Goal: Task Accomplishment & Management: Manage account settings

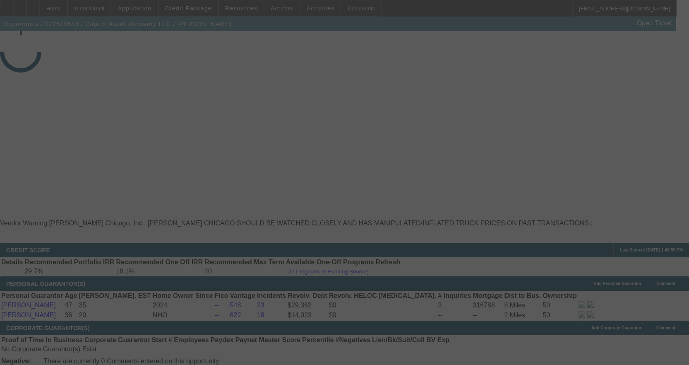
select select "4"
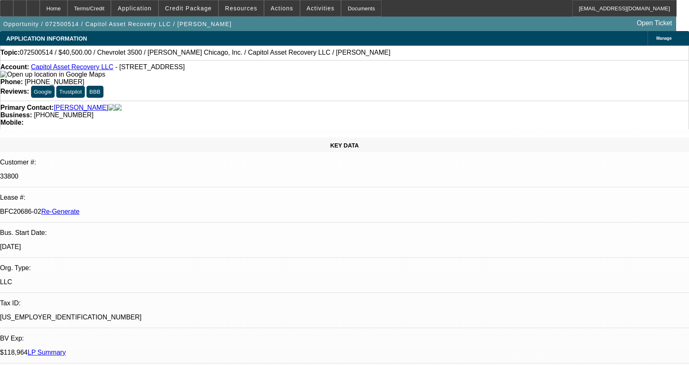
select select "0"
select select "2"
select select "0"
select select "1"
select select "2"
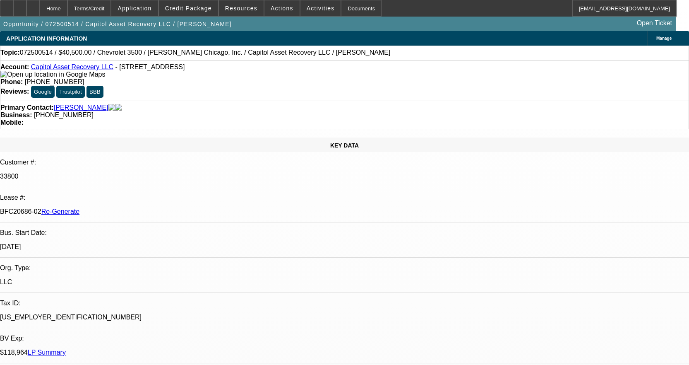
select select "6"
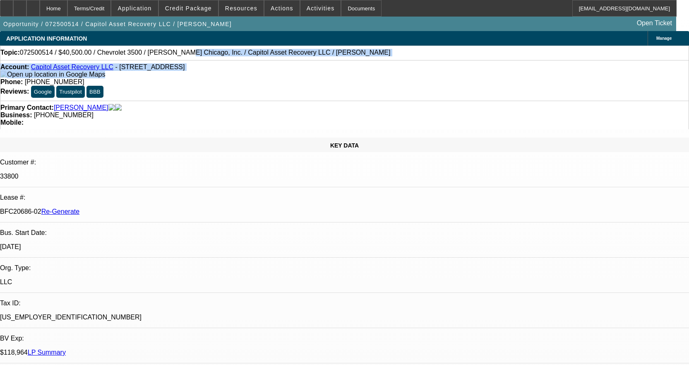
drag, startPoint x: 163, startPoint y: 62, endPoint x: 163, endPoint y: 76, distance: 14.5
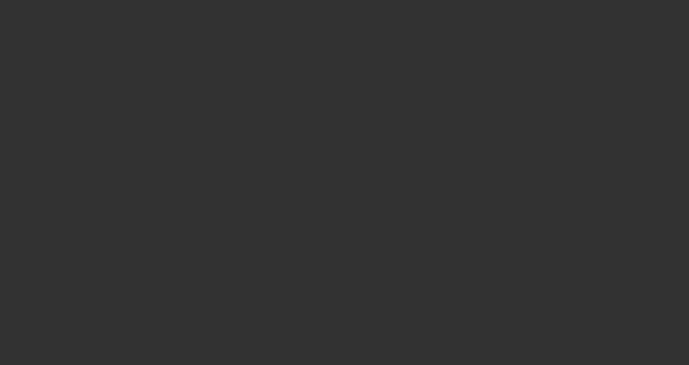
select select "3"
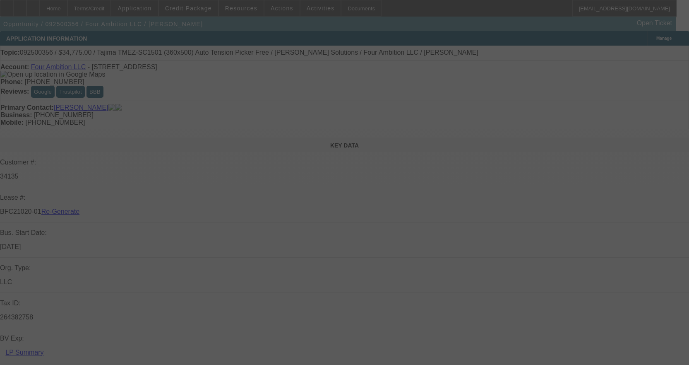
select select "0"
select select "2"
select select "0"
select select "6"
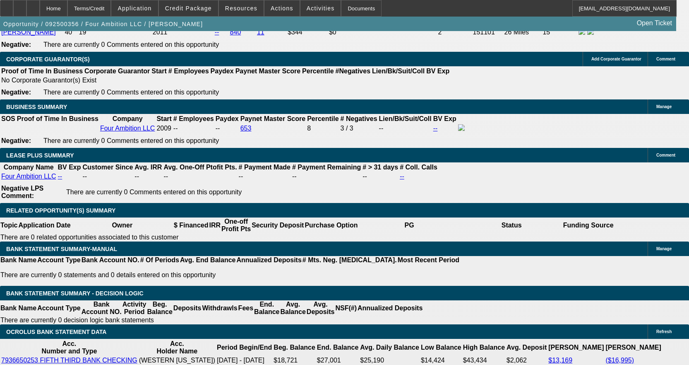
scroll to position [1325, 0]
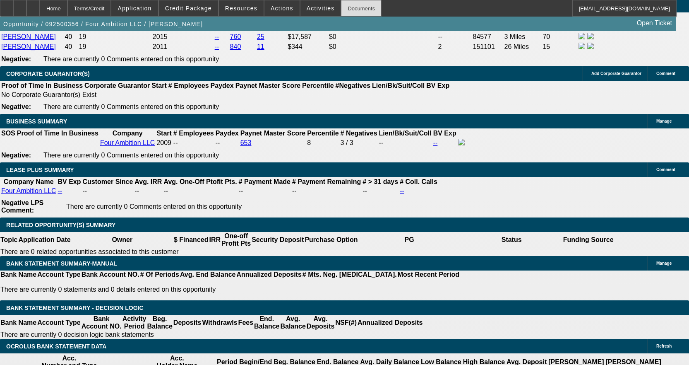
click at [360, 13] on div "Documents" at bounding box center [361, 8] width 41 height 17
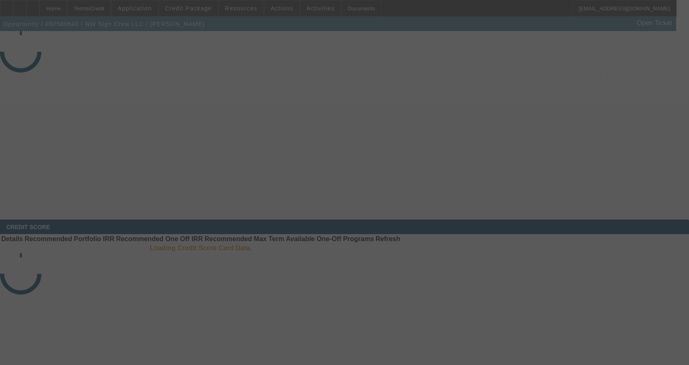
select select "4"
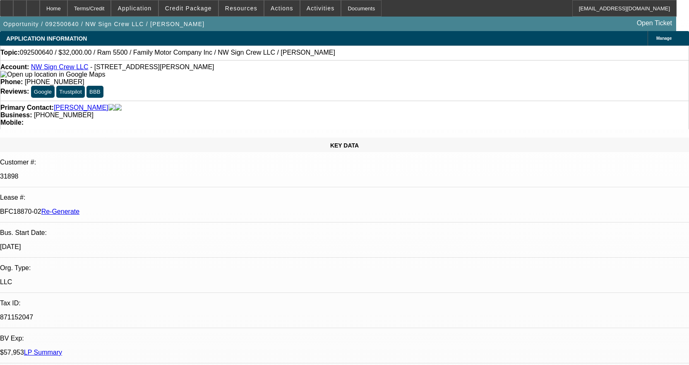
select select "0"
select select "2"
select select "0"
select select "6"
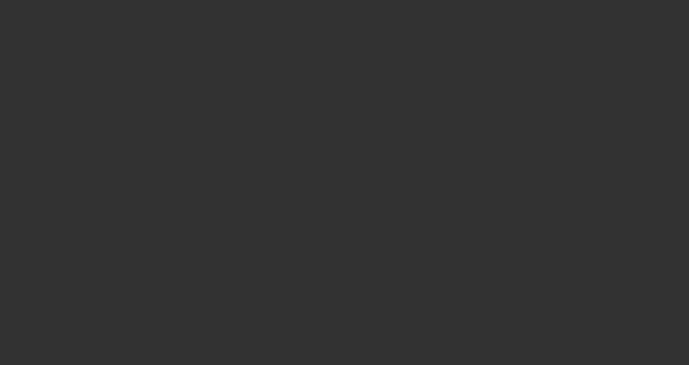
select select "3"
select select "0"
select select "2"
select select "0"
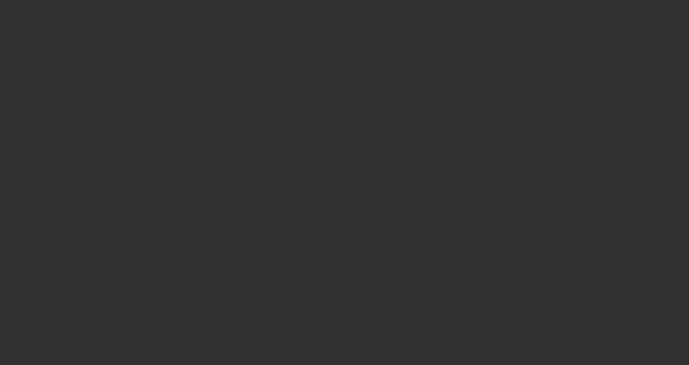
select select "6"
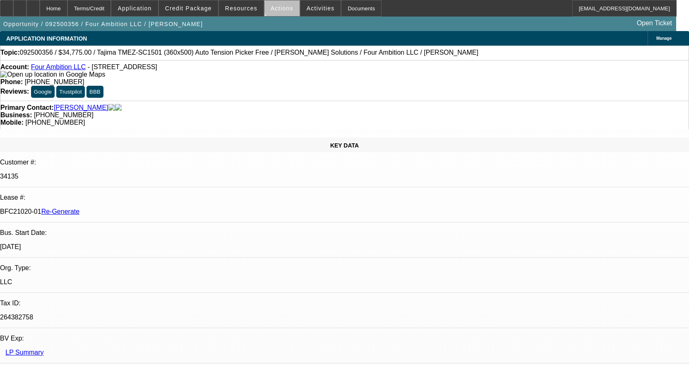
click at [282, 5] on span at bounding box center [282, 8] width 35 height 20
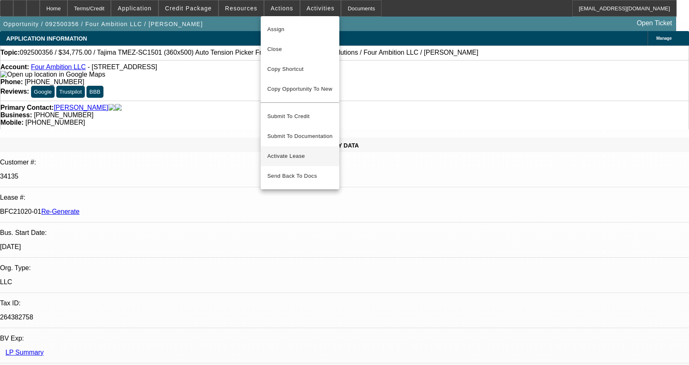
click at [288, 146] on button "Activate Lease" at bounding box center [300, 156] width 79 height 20
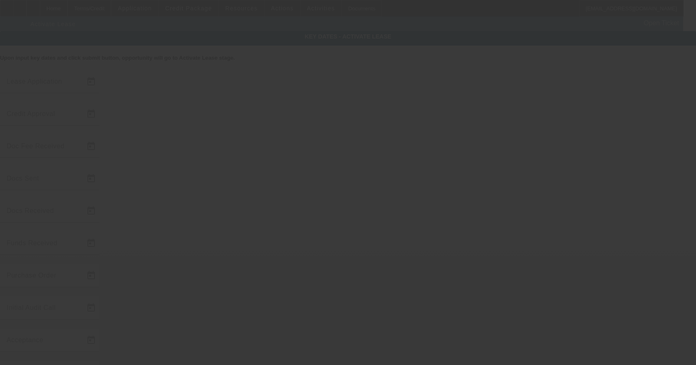
type input "9/17/2025"
type input "9/22/2025"
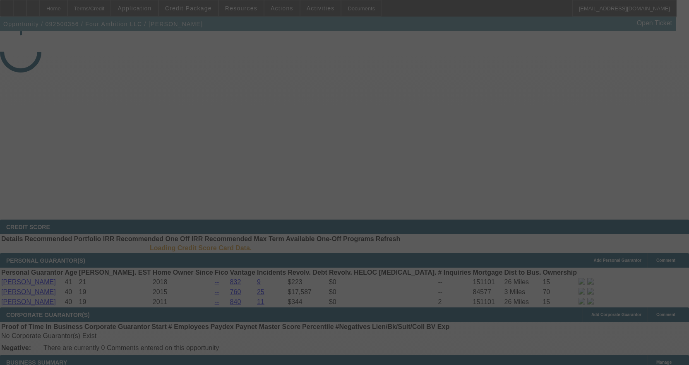
select select "3"
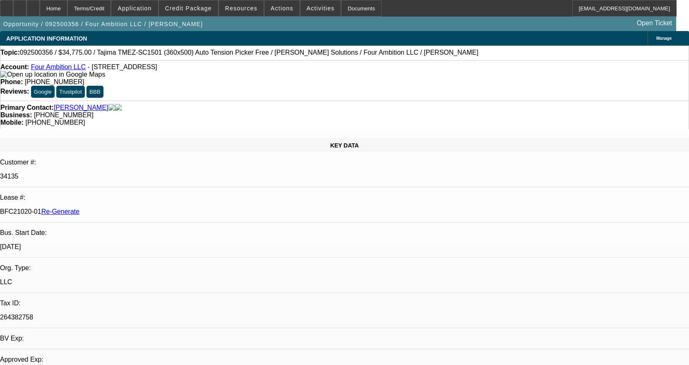
select select "0"
select select "2"
select select "0"
select select "6"
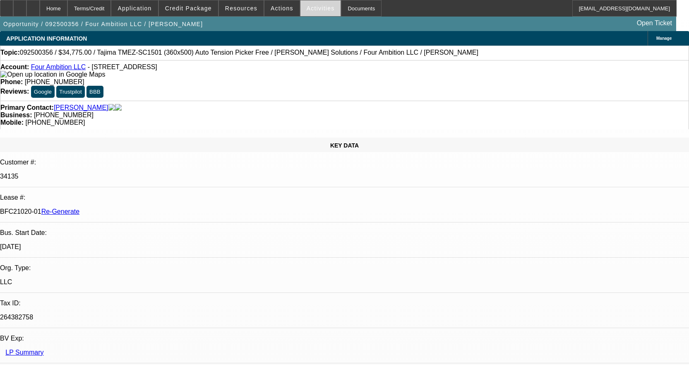
click at [307, 12] on span at bounding box center [321, 8] width 41 height 20
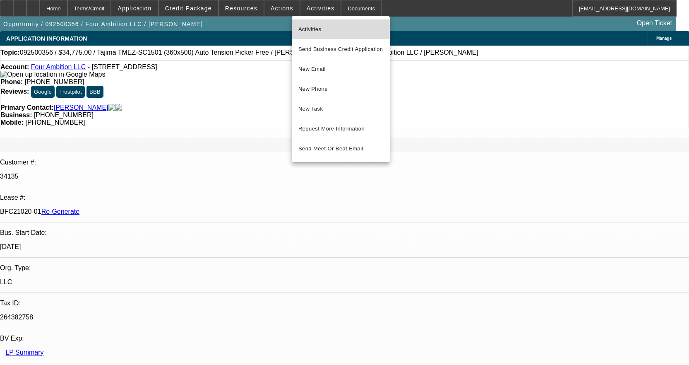
click at [312, 32] on span "Activities" at bounding box center [341, 29] width 85 height 10
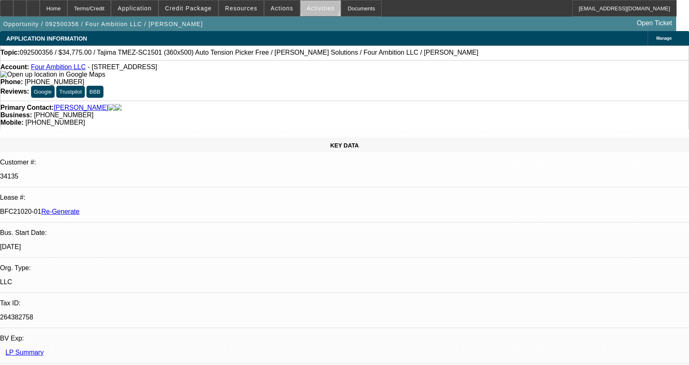
click at [311, 8] on span "Activities" at bounding box center [321, 8] width 28 height 7
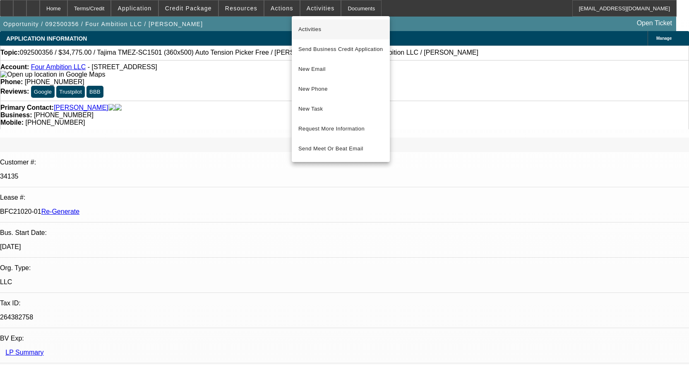
click at [320, 27] on span "Activities" at bounding box center [341, 29] width 85 height 10
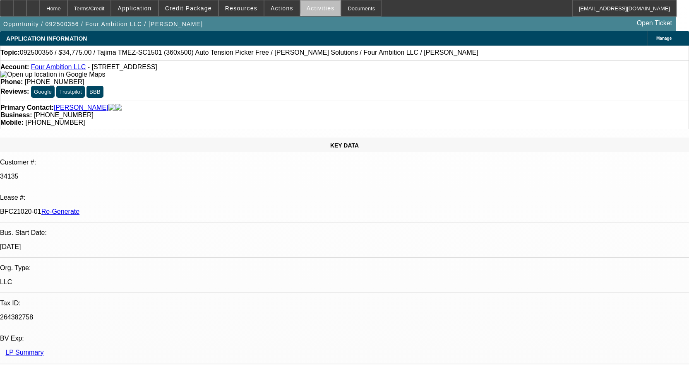
click at [315, 8] on span "Activities" at bounding box center [321, 8] width 28 height 7
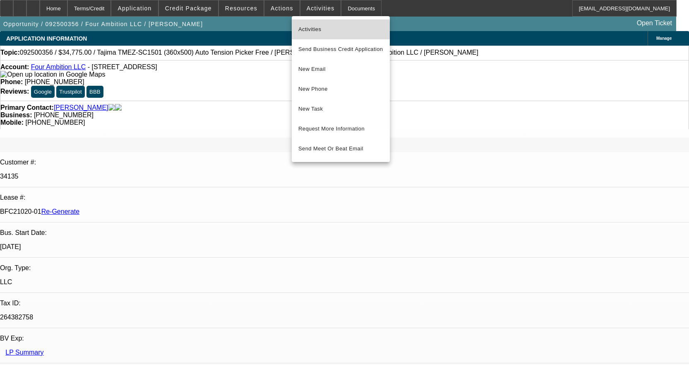
click at [314, 30] on span "Activities" at bounding box center [341, 29] width 85 height 10
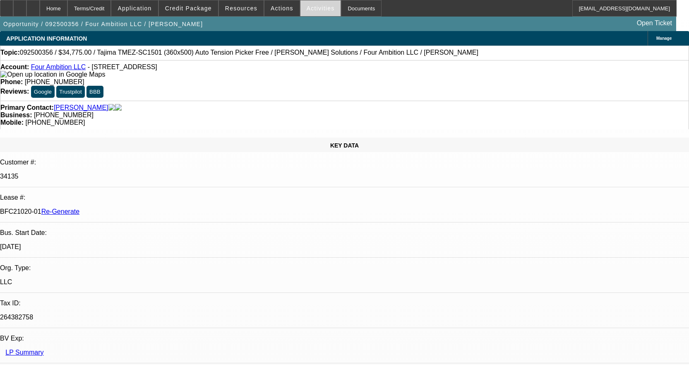
click at [307, 10] on span "Activities" at bounding box center [321, 8] width 28 height 7
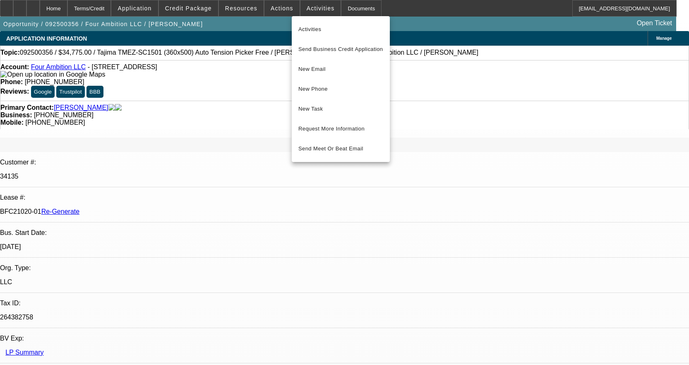
click at [239, 10] on div at bounding box center [344, 182] width 689 height 365
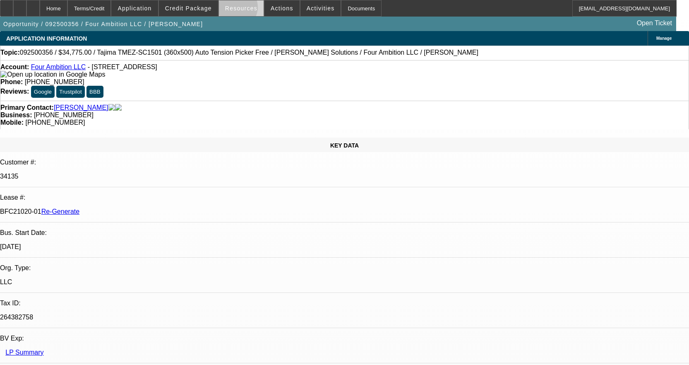
click at [240, 9] on span "Resources" at bounding box center [241, 8] width 32 height 7
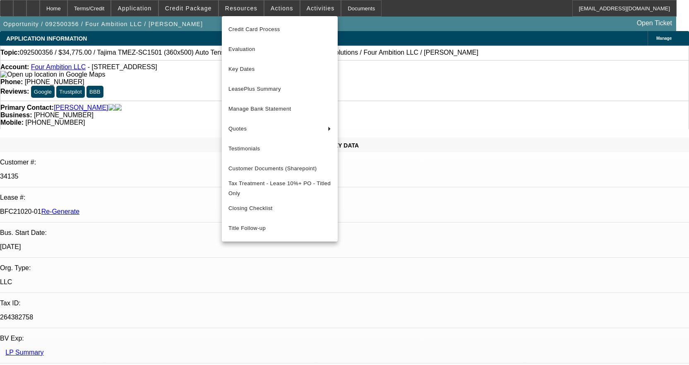
click at [286, 5] on div at bounding box center [344, 182] width 689 height 365
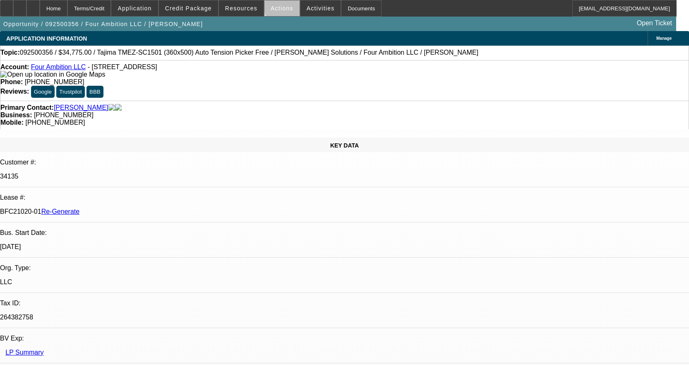
click at [284, 6] on span "Actions" at bounding box center [282, 8] width 23 height 7
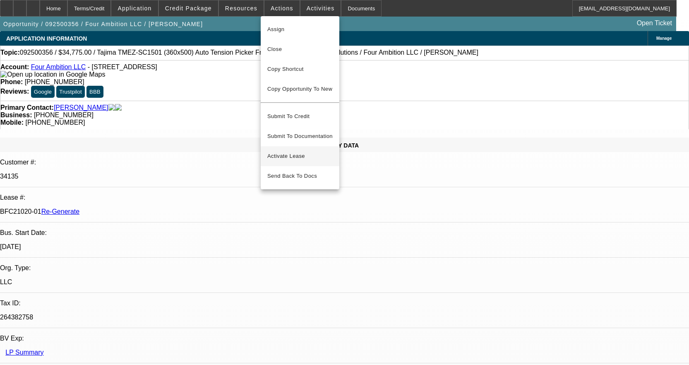
click at [291, 153] on span "Activate Lease" at bounding box center [299, 156] width 65 height 10
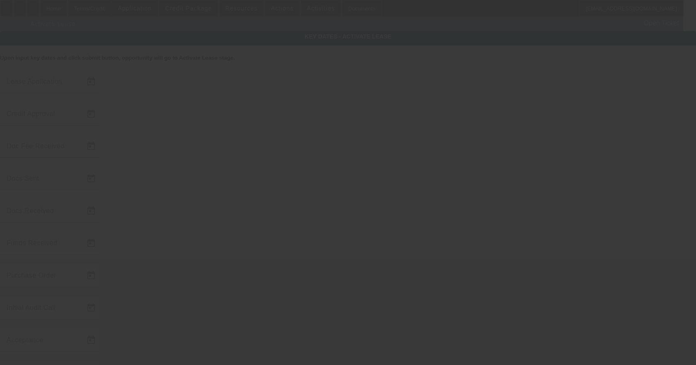
type input "9/17/2025"
type input "9/22/2025"
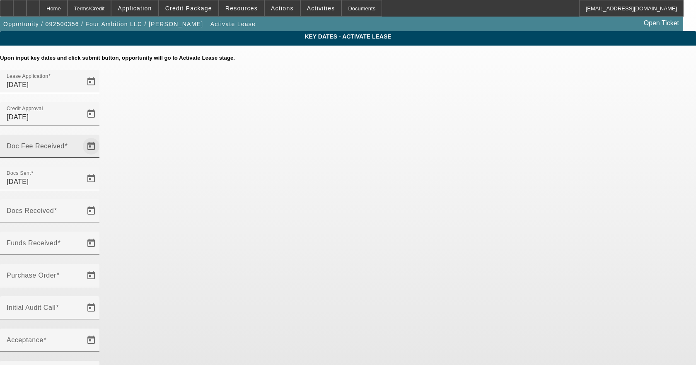
click at [101, 136] on span "Open calendar" at bounding box center [91, 146] width 20 height 20
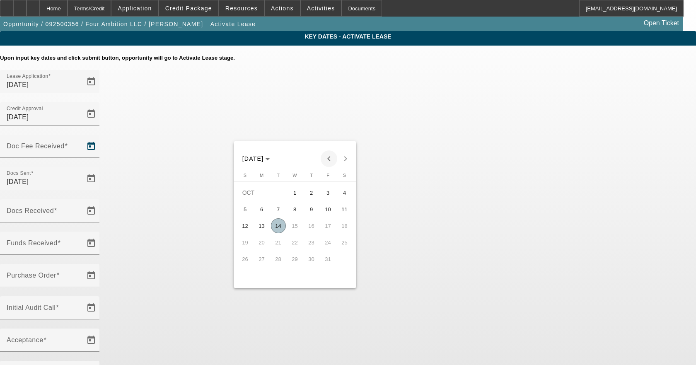
click at [331, 160] on span "Previous month" at bounding box center [328, 158] width 17 height 17
click at [260, 262] on span "22" at bounding box center [261, 258] width 15 height 15
type input "9/22/2025"
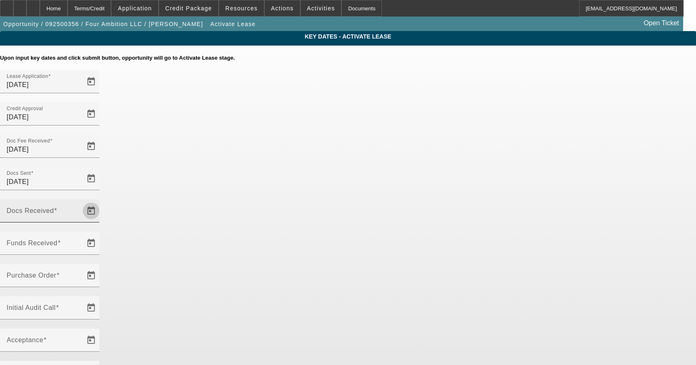
click at [101, 201] on span "Open calendar" at bounding box center [91, 211] width 20 height 20
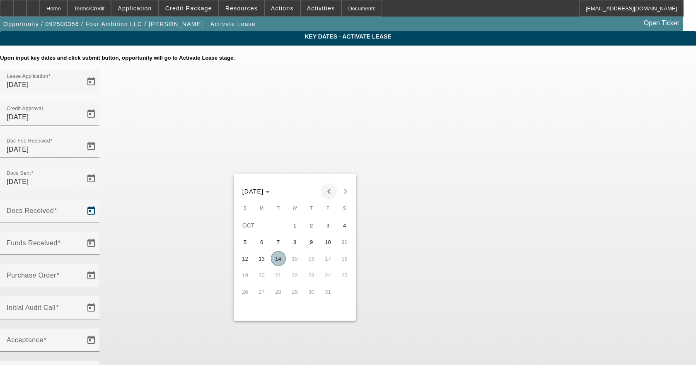
click at [327, 187] on span "Previous month" at bounding box center [328, 191] width 17 height 17
click at [263, 298] on span "22" at bounding box center [261, 291] width 15 height 15
type input "9/22/2025"
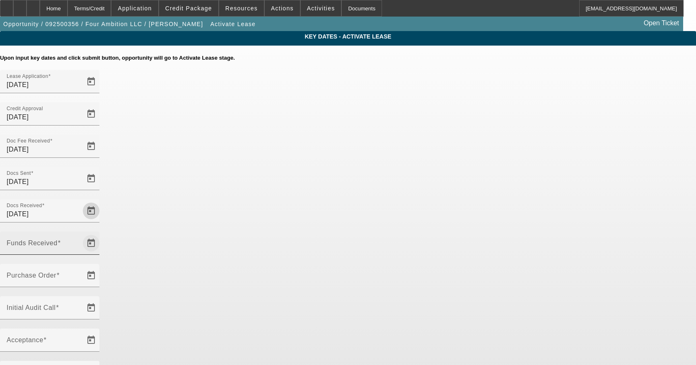
click at [101, 233] on span "Open calendar" at bounding box center [91, 243] width 20 height 20
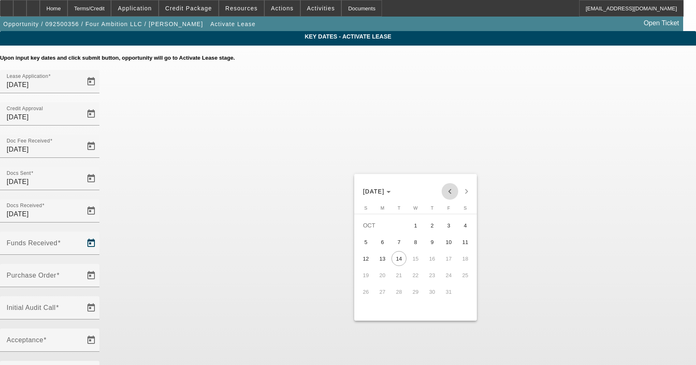
click at [450, 188] on span "Previous month" at bounding box center [449, 191] width 17 height 17
click at [383, 294] on span "22" at bounding box center [382, 291] width 15 height 15
type input "9/22/2025"
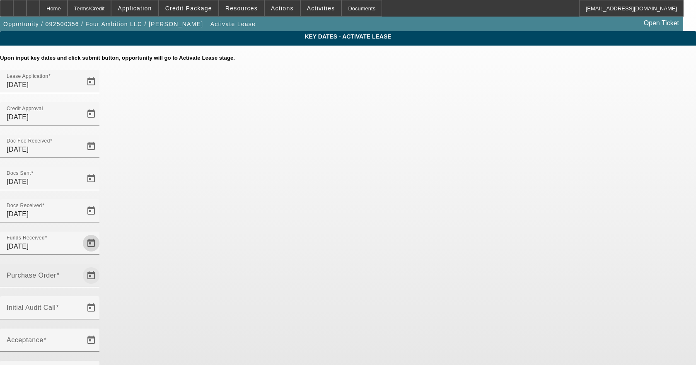
click at [101, 265] on span "Open calendar" at bounding box center [91, 275] width 20 height 20
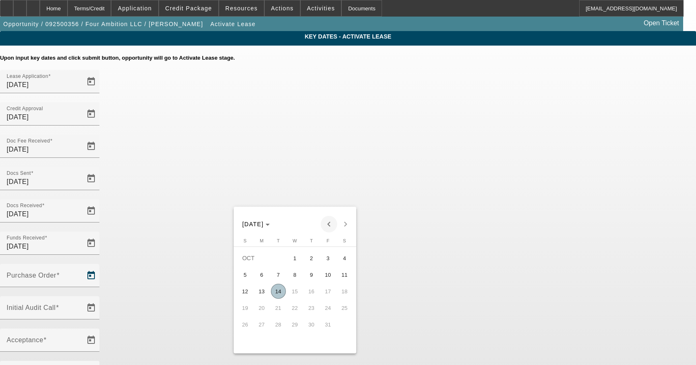
click at [331, 226] on span "Previous month" at bounding box center [328, 224] width 17 height 17
drag, startPoint x: 255, startPoint y: 330, endPoint x: 259, endPoint y: 329, distance: 4.5
click at [257, 330] on span "22" at bounding box center [261, 324] width 15 height 15
type input "9/22/2025"
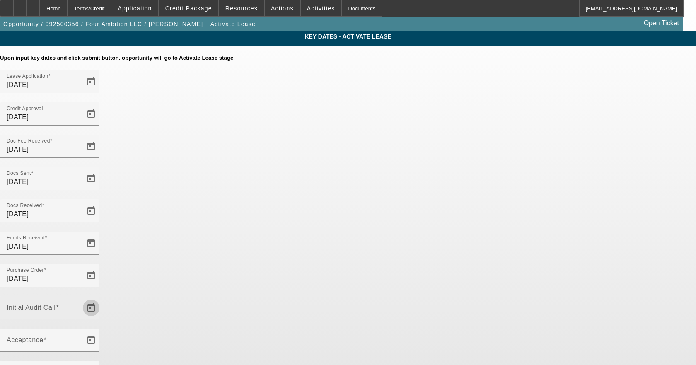
click at [101, 298] on span "Open calendar" at bounding box center [91, 308] width 20 height 20
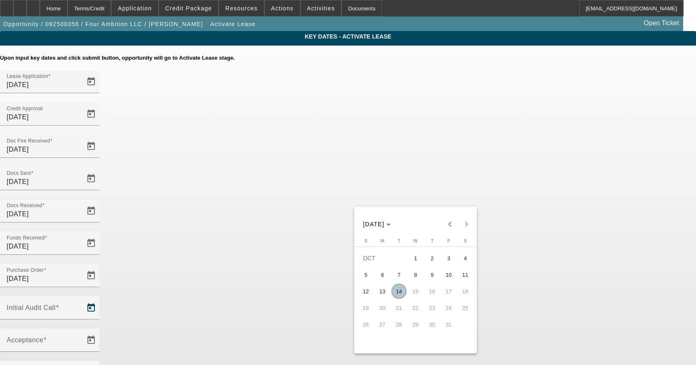
click at [395, 298] on span "14" at bounding box center [398, 291] width 15 height 15
type input "10/14/2025"
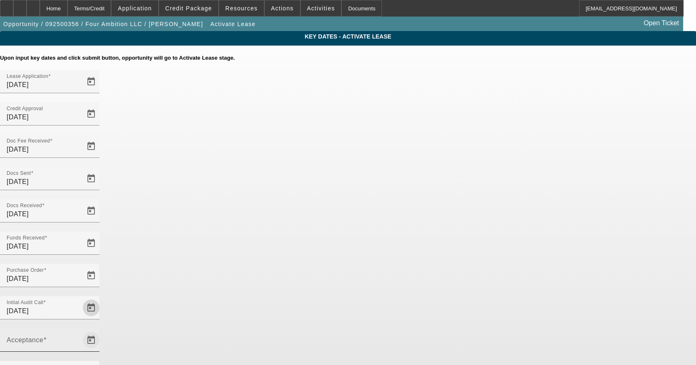
click at [101, 330] on span "Open calendar" at bounding box center [91, 340] width 20 height 20
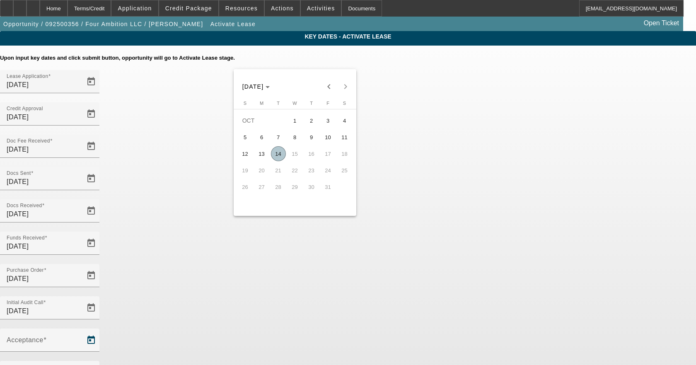
click at [284, 159] on span "14" at bounding box center [278, 153] width 15 height 15
type input "10/14/2025"
type input "11/1/2025"
type input "12/1/2025"
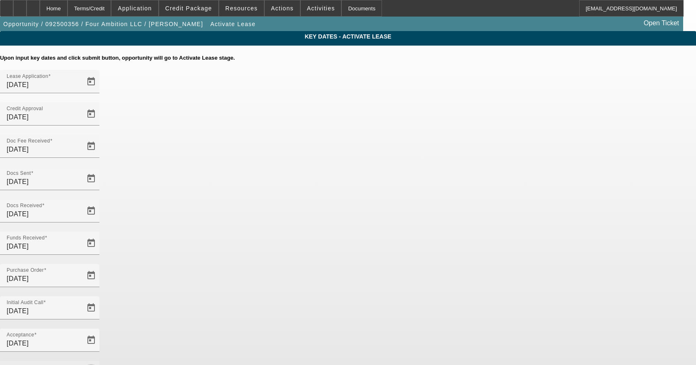
click at [101, 362] on span "Open calendar" at bounding box center [91, 372] width 20 height 20
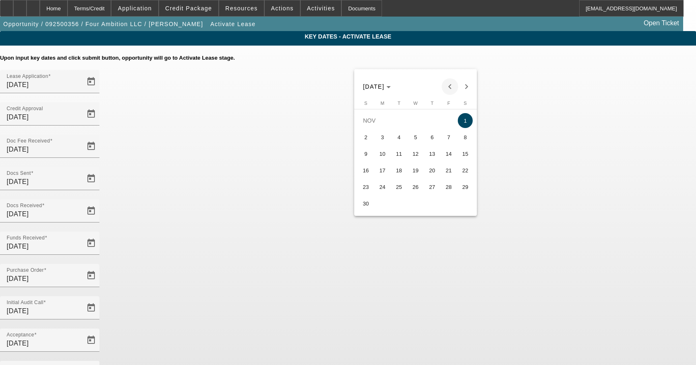
click at [454, 84] on span "Previous month" at bounding box center [449, 86] width 17 height 17
click at [413, 156] on span "15" at bounding box center [415, 153] width 15 height 15
type input "10/15/2025"
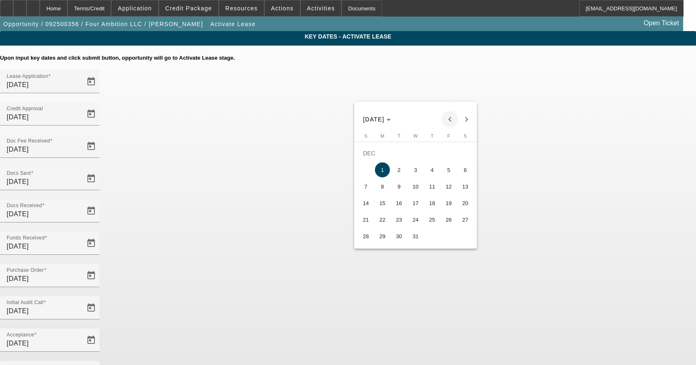
click at [445, 118] on span "Previous month" at bounding box center [449, 119] width 17 height 17
click at [462, 191] on span "15" at bounding box center [464, 186] width 15 height 15
type input "11/15/2025"
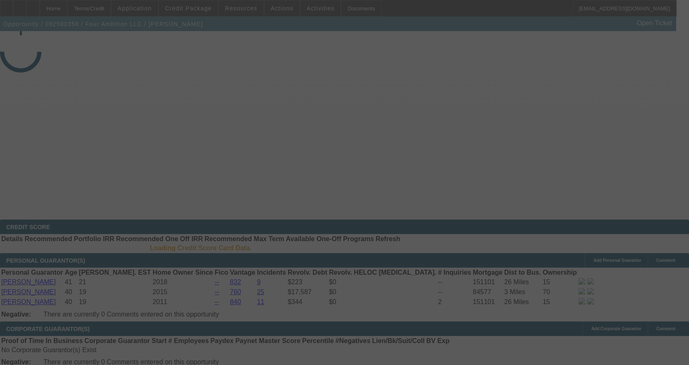
select select "4"
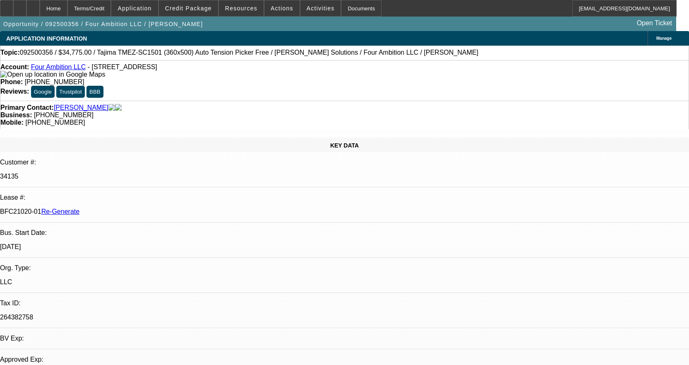
select select "0"
select select "2"
select select "0"
select select "6"
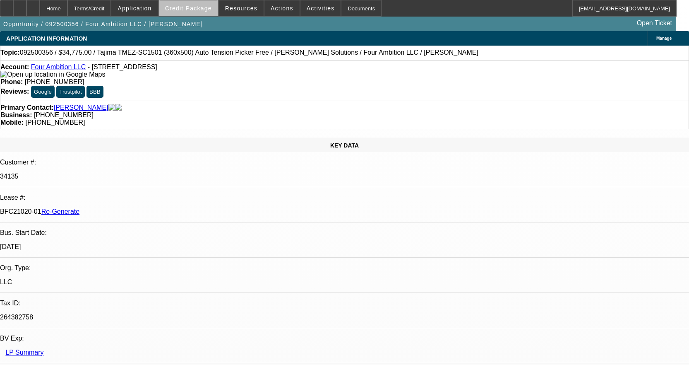
click at [212, 10] on span "Credit Package" at bounding box center [188, 8] width 47 height 7
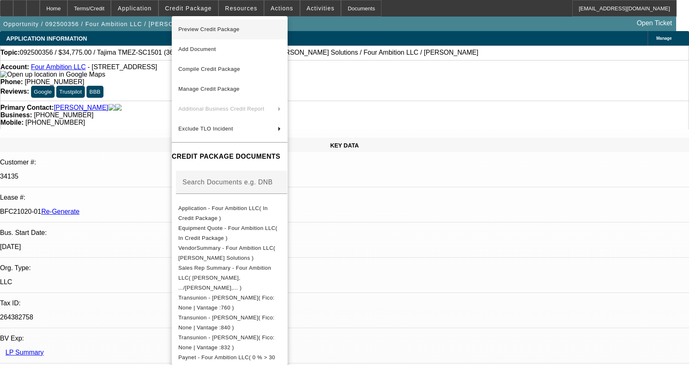
click at [229, 30] on span "Preview Credit Package" at bounding box center [208, 29] width 61 height 6
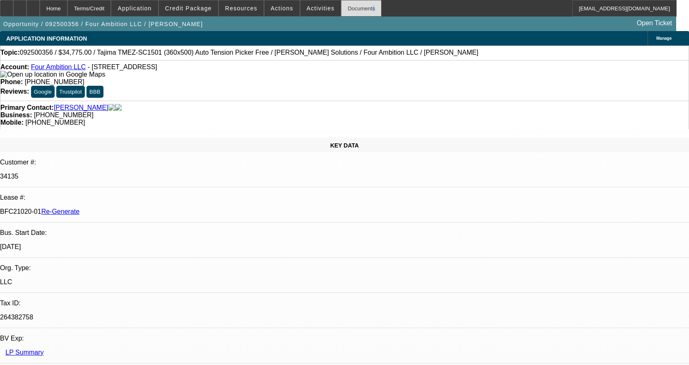
click at [341, 12] on div "Documents" at bounding box center [361, 8] width 41 height 17
click at [352, 9] on div "Documents" at bounding box center [361, 8] width 41 height 17
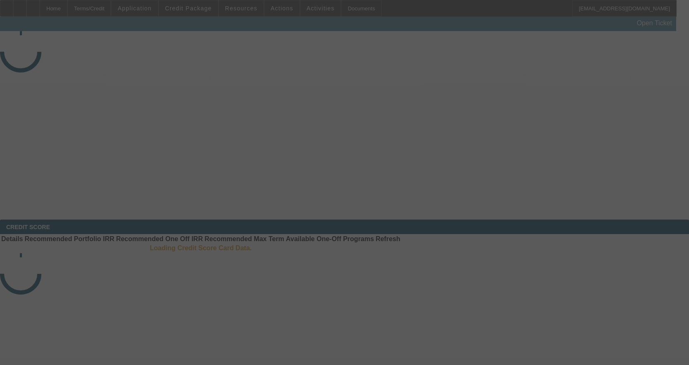
select select "4"
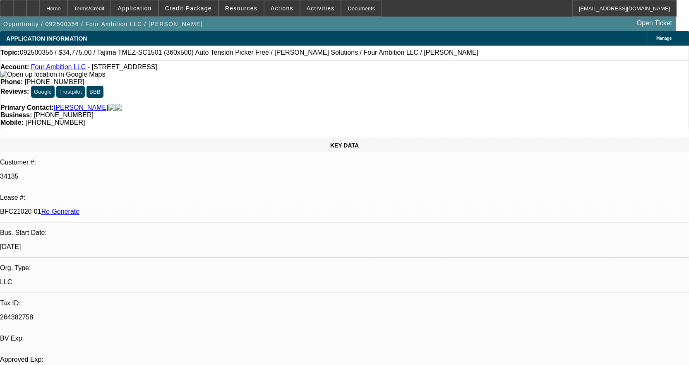
select select "0"
select select "2"
select select "0"
select select "6"
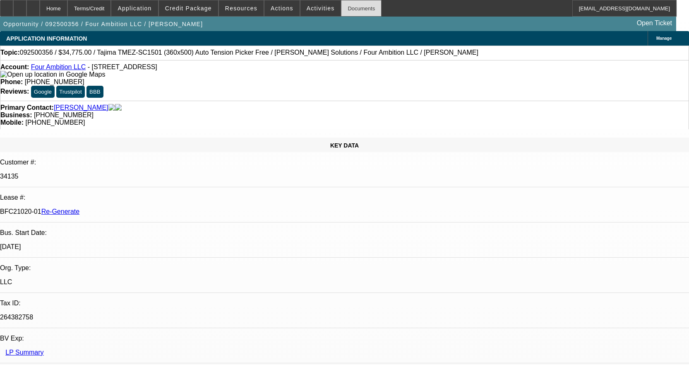
click at [341, 9] on div "Documents" at bounding box center [361, 8] width 41 height 17
click at [307, 7] on span "Activities" at bounding box center [321, 8] width 28 height 7
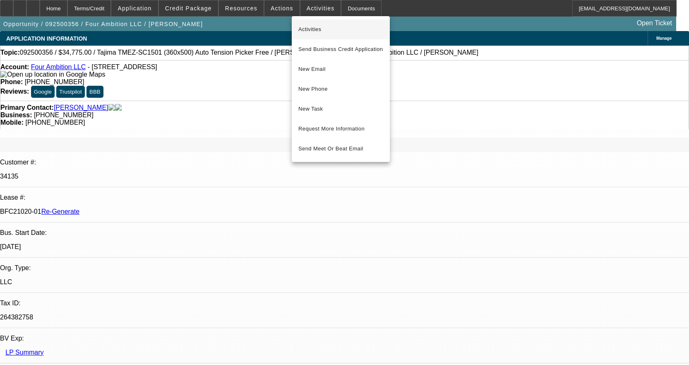
click at [315, 27] on span "Activities" at bounding box center [341, 29] width 85 height 10
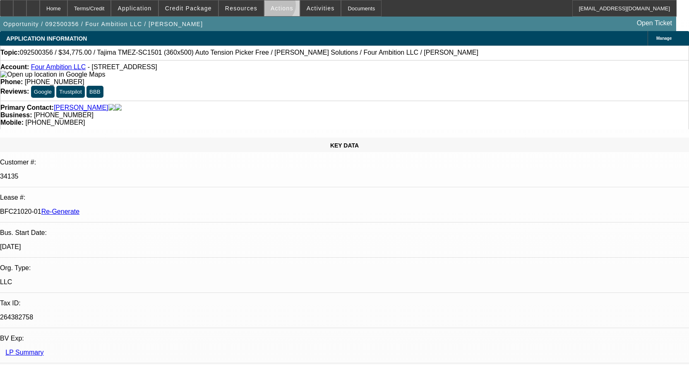
click at [274, 7] on span "Actions" at bounding box center [282, 8] width 23 height 7
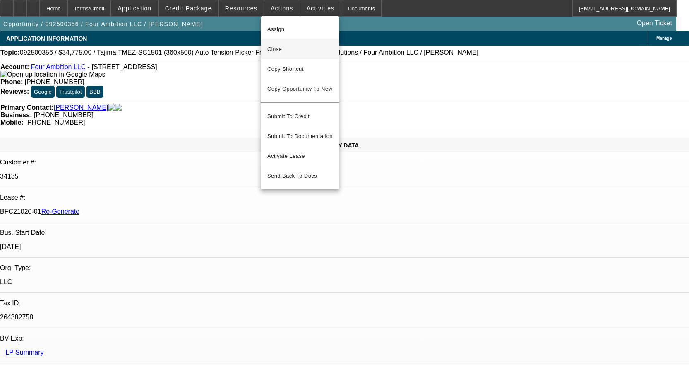
click at [286, 49] on span "Close" at bounding box center [299, 49] width 65 height 10
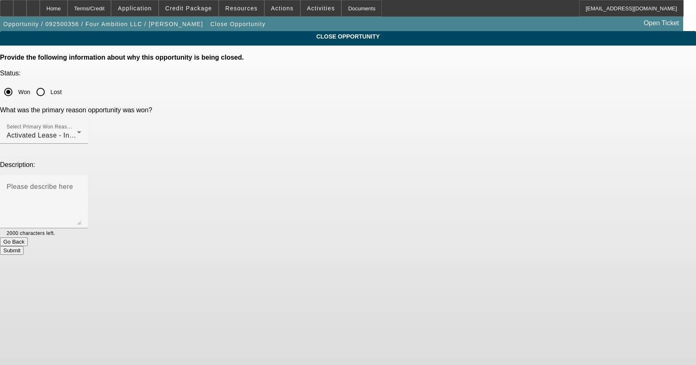
click at [24, 246] on button "Submit" at bounding box center [12, 250] width 24 height 9
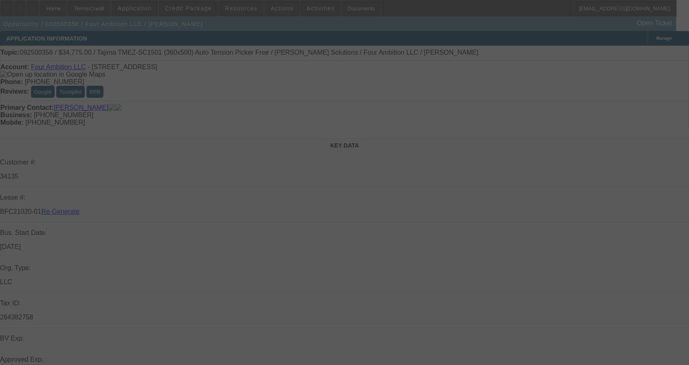
select select "4"
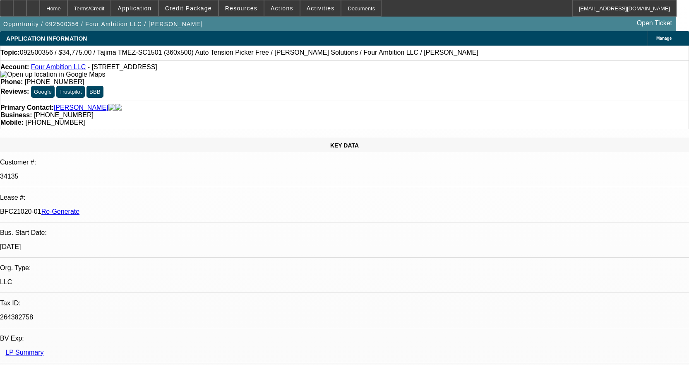
select select "0"
select select "2"
select select "0"
select select "6"
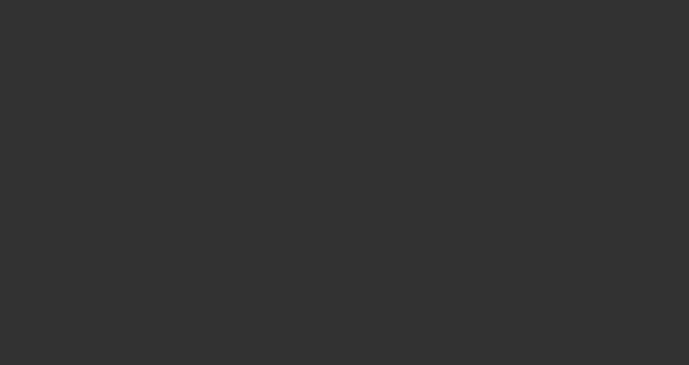
select select "4"
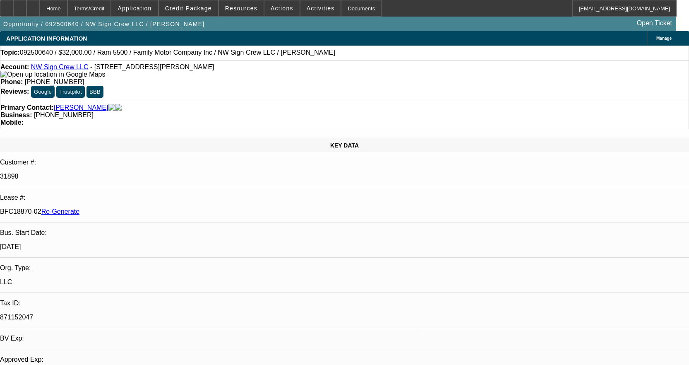
select select "0"
select select "2"
select select "0"
select select "6"
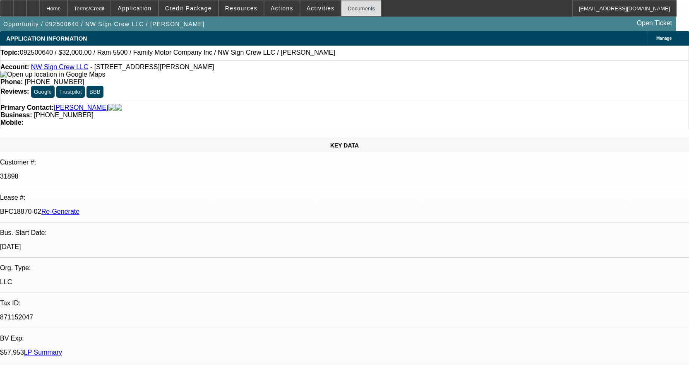
click at [341, 8] on div "Documents" at bounding box center [361, 8] width 41 height 17
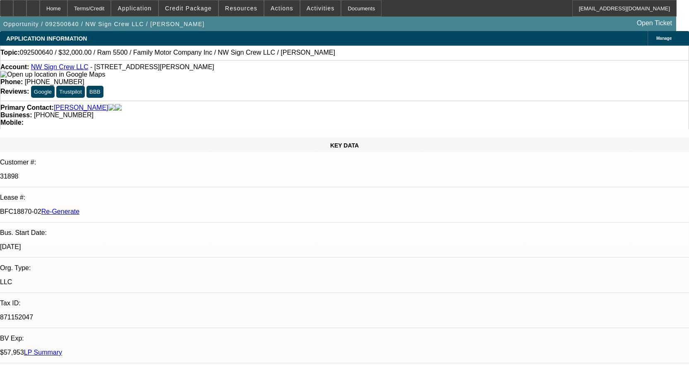
scroll to position [414, 0]
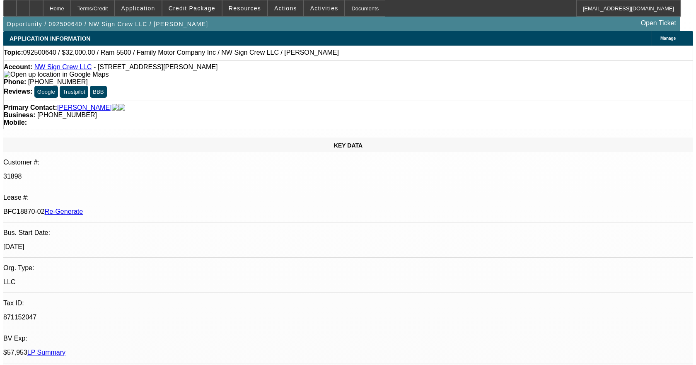
scroll to position [455, 0]
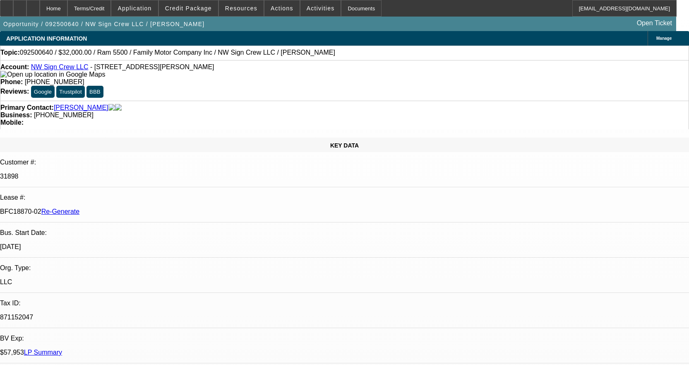
click at [351, 14] on div "Documents" at bounding box center [361, 8] width 41 height 17
click at [307, 11] on span "Activities" at bounding box center [321, 8] width 28 height 7
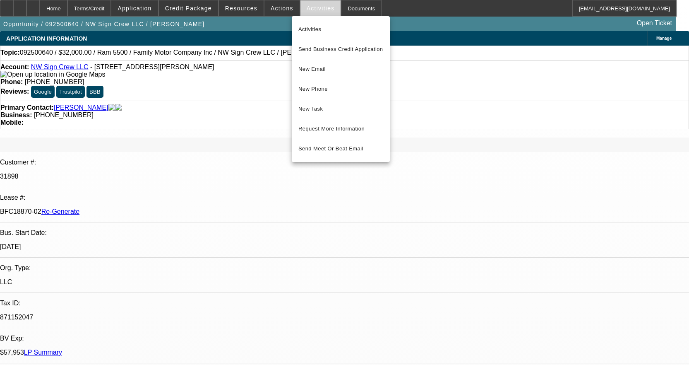
click at [305, 11] on div at bounding box center [344, 182] width 689 height 365
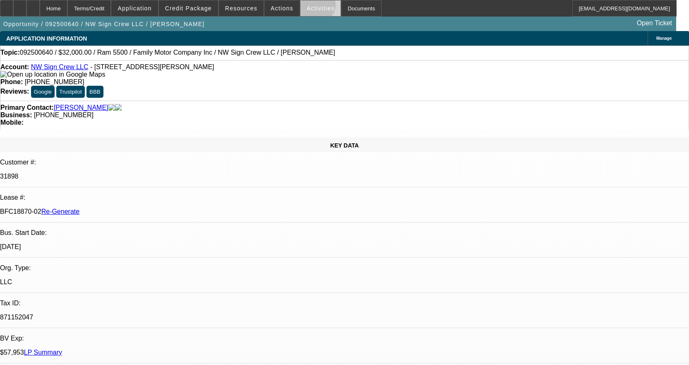
click at [308, 7] on span "Activities" at bounding box center [321, 8] width 28 height 7
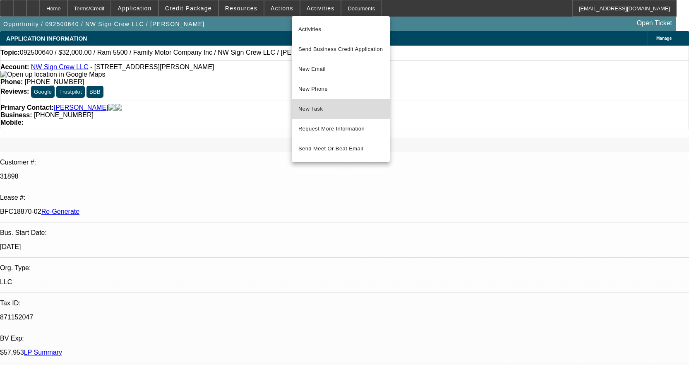
click at [336, 104] on span "New Task" at bounding box center [341, 109] width 85 height 10
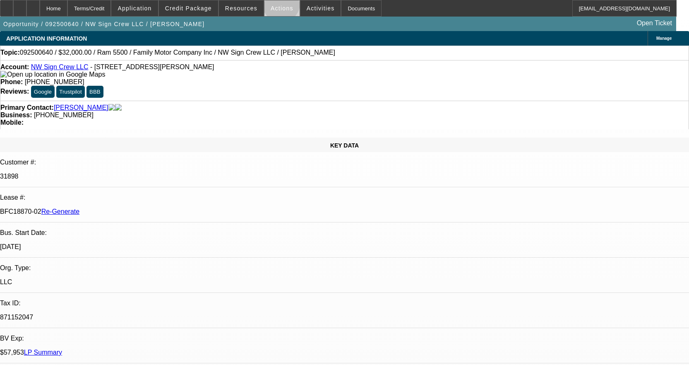
click at [278, 5] on span "Actions" at bounding box center [282, 8] width 23 height 7
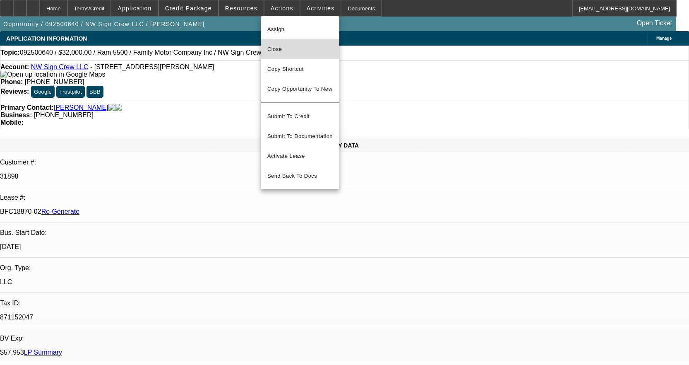
click at [275, 55] on button "Close" at bounding box center [300, 49] width 79 height 20
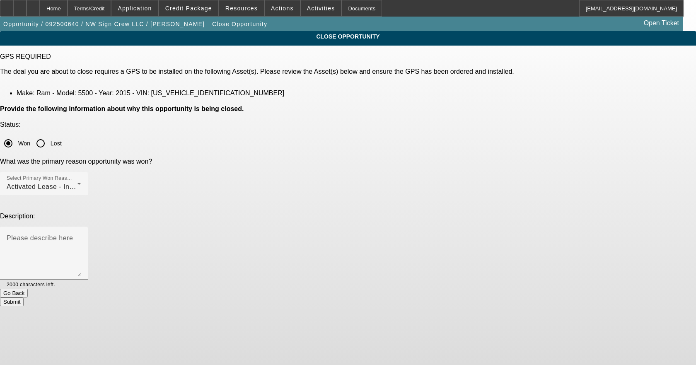
click at [24, 297] on button "Submit" at bounding box center [12, 301] width 24 height 9
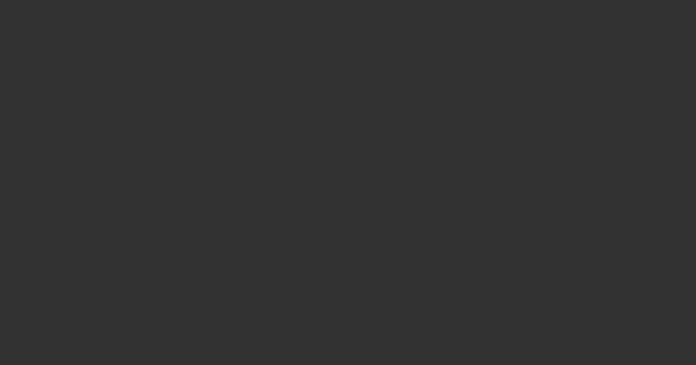
select select "4"
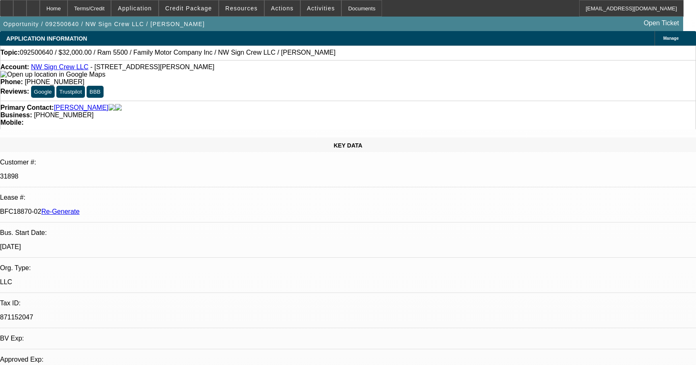
select select "0"
select select "2"
select select "0"
select select "6"
